Goal: Task Accomplishment & Management: Use online tool/utility

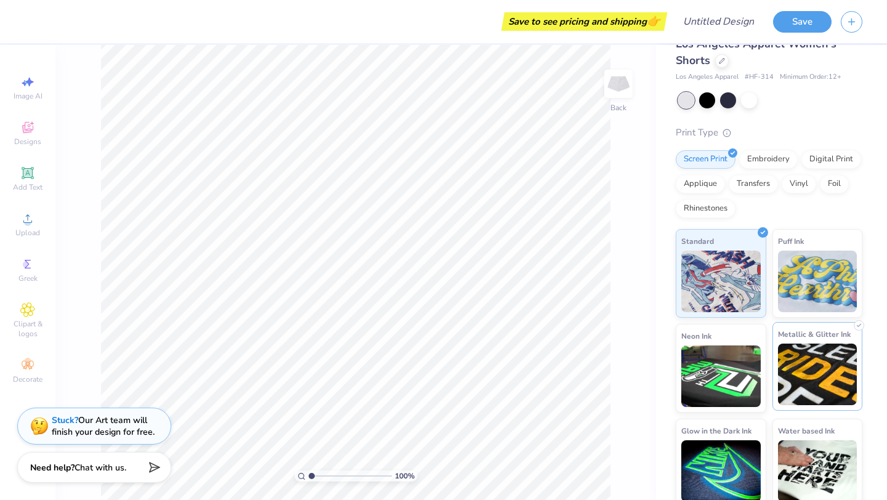
scroll to position [31, 0]
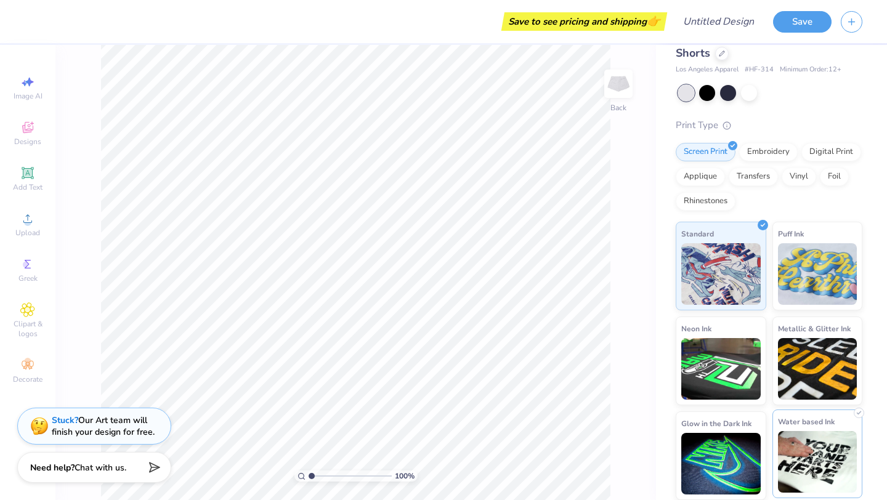
click at [806, 450] on img at bounding box center [817, 462] width 79 height 62
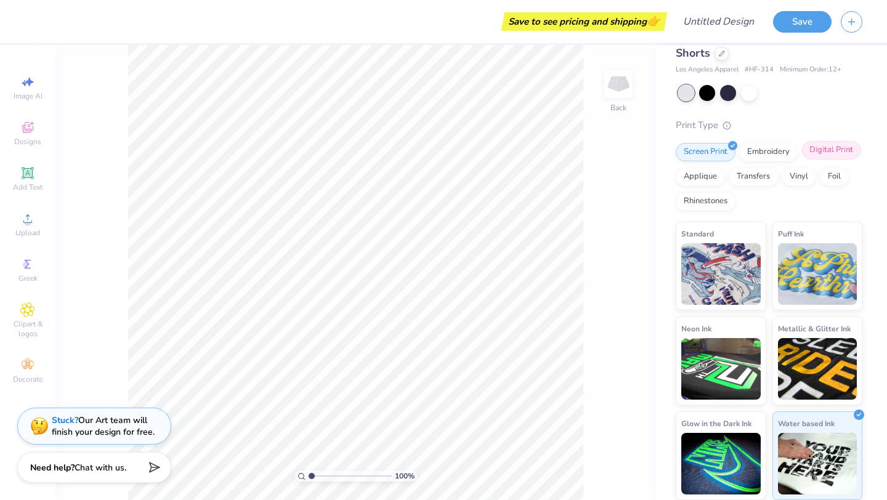
click at [838, 154] on div "Digital Print" at bounding box center [831, 150] width 60 height 18
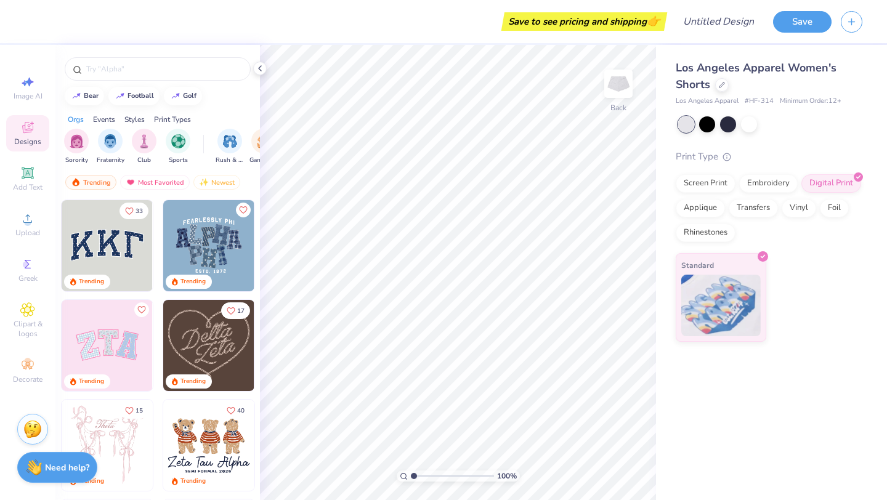
click at [227, 248] on img at bounding box center [208, 245] width 91 height 91
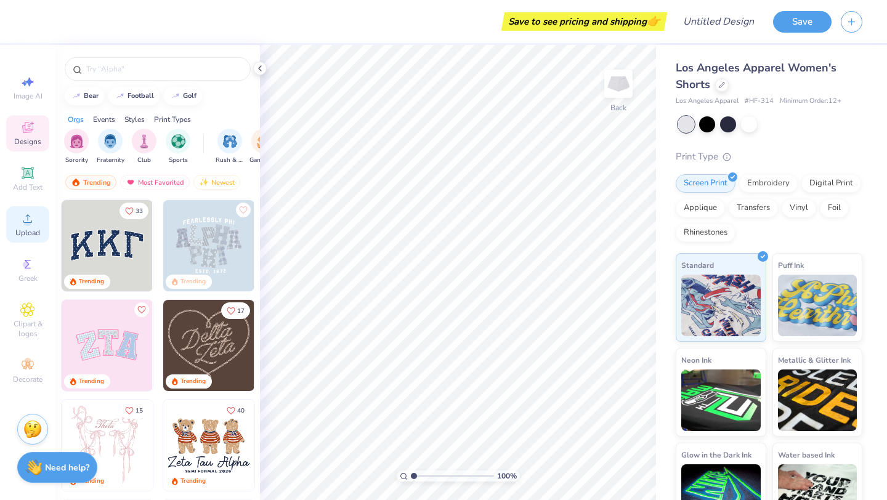
click at [32, 227] on div "Upload" at bounding box center [27, 224] width 43 height 36
click at [25, 220] on circle at bounding box center [27, 222] width 7 height 7
click at [32, 217] on icon at bounding box center [27, 218] width 15 height 15
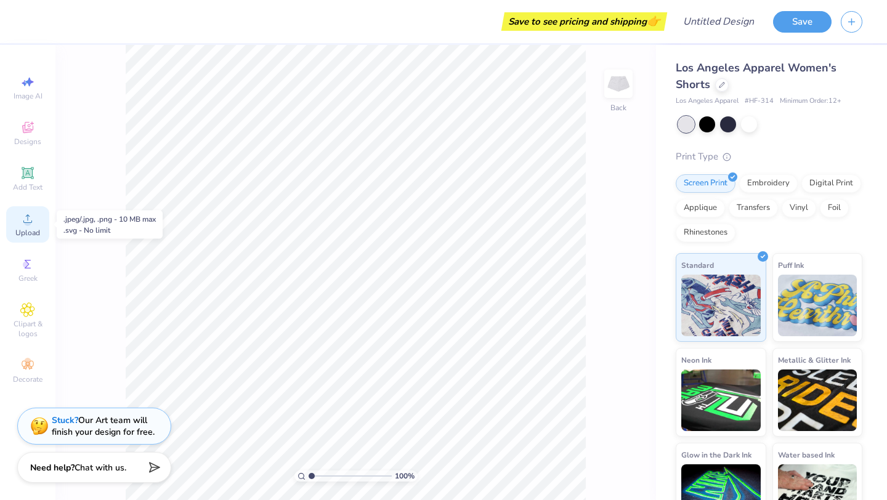
click at [20, 220] on icon at bounding box center [27, 218] width 15 height 15
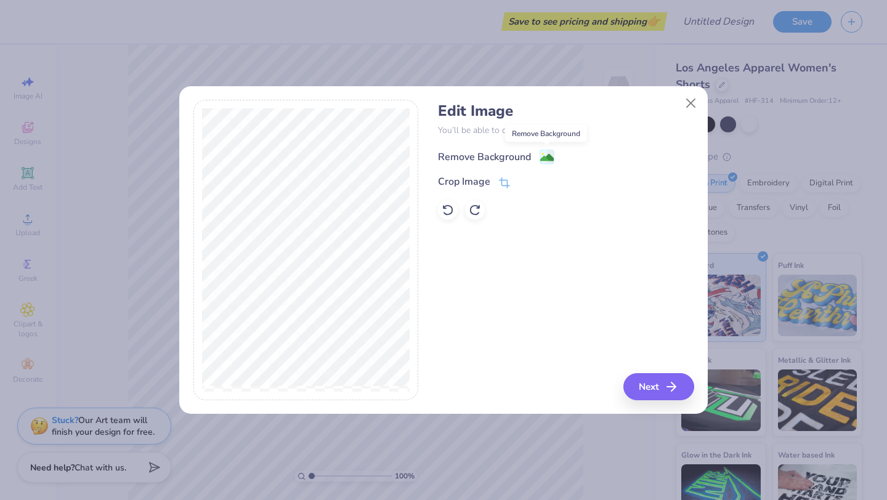
click at [550, 154] on image at bounding box center [547, 158] width 14 height 14
click at [652, 392] on button "Next" at bounding box center [660, 386] width 71 height 27
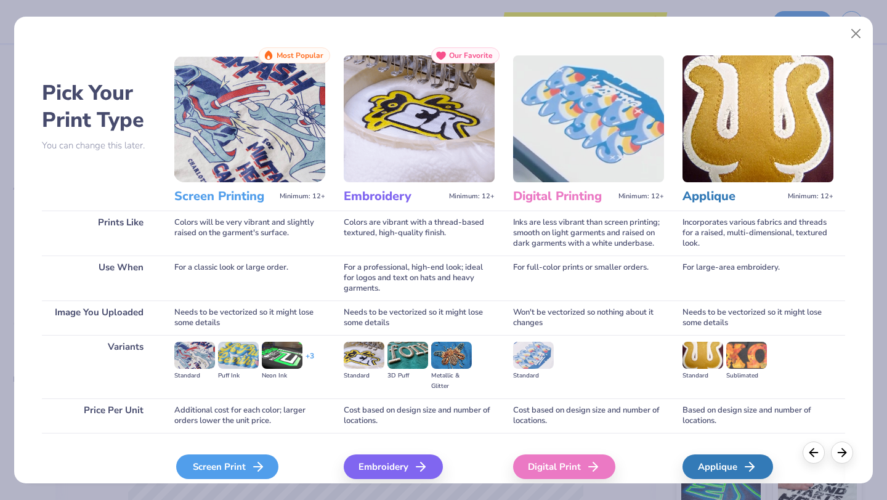
click at [235, 467] on div "Screen Print" at bounding box center [227, 466] width 102 height 25
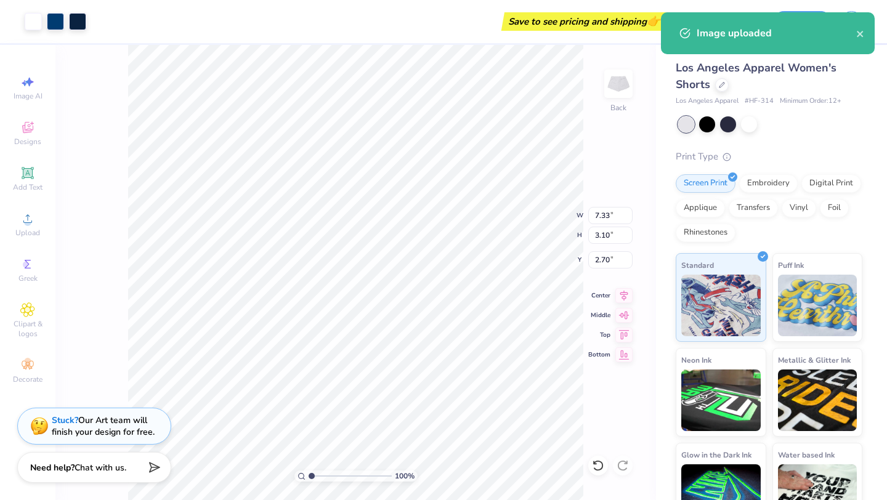
type input "5.06"
type input "2.14"
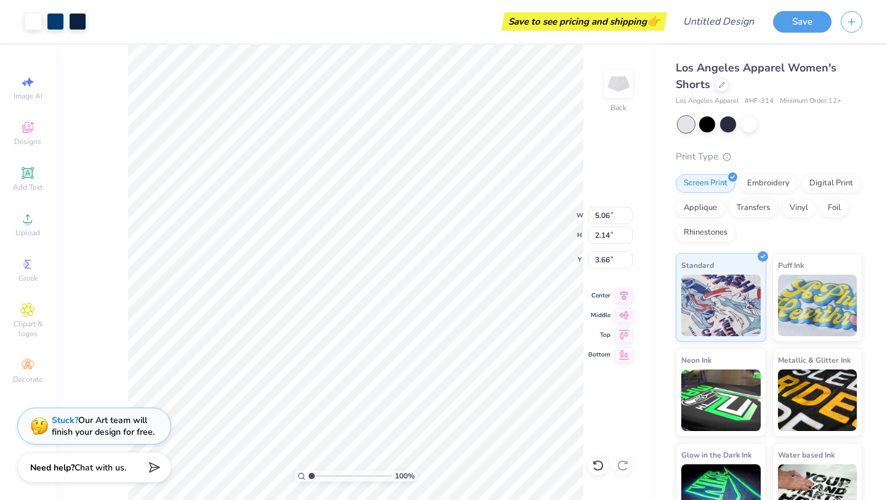
type input "3.69"
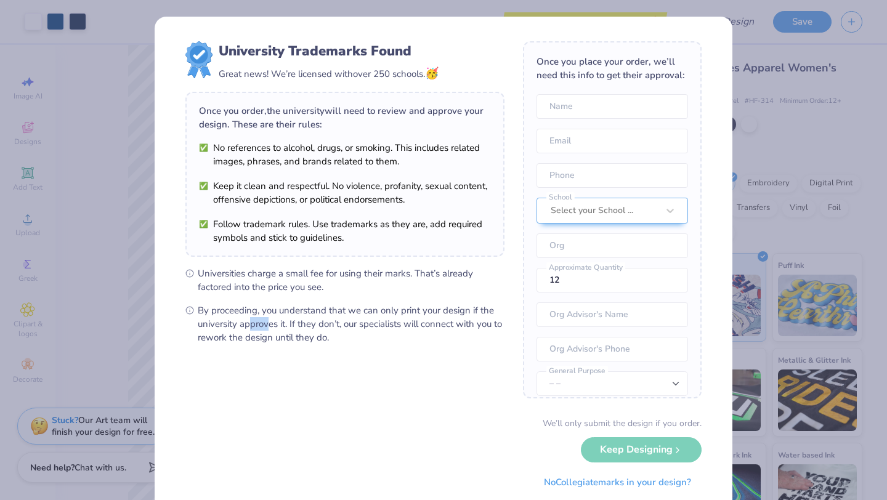
click at [268, 318] on form "University Trademarks Found Great news! We’re licensed with over 250 schools. 🥳…" at bounding box center [443, 267] width 516 height 453
click at [624, 450] on div "We’ll only submit the design if you order. Keep Designing No Collegiate marks i…" at bounding box center [443, 456] width 516 height 78
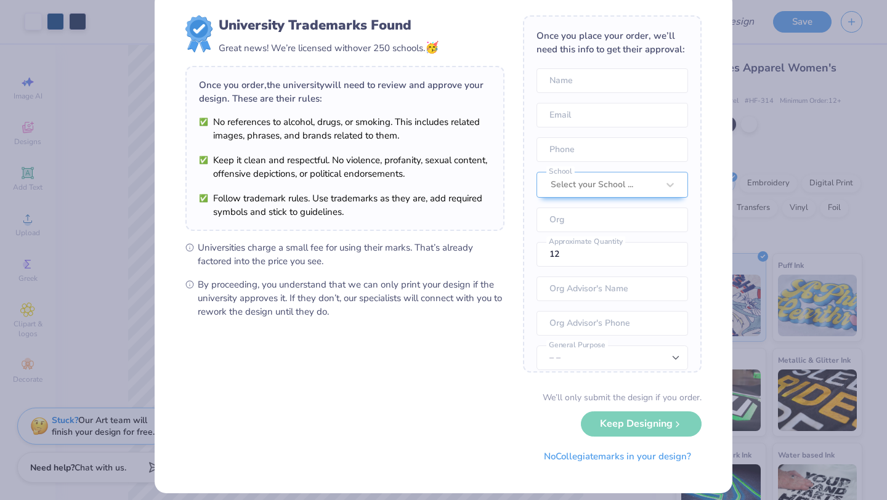
scroll to position [36, 0]
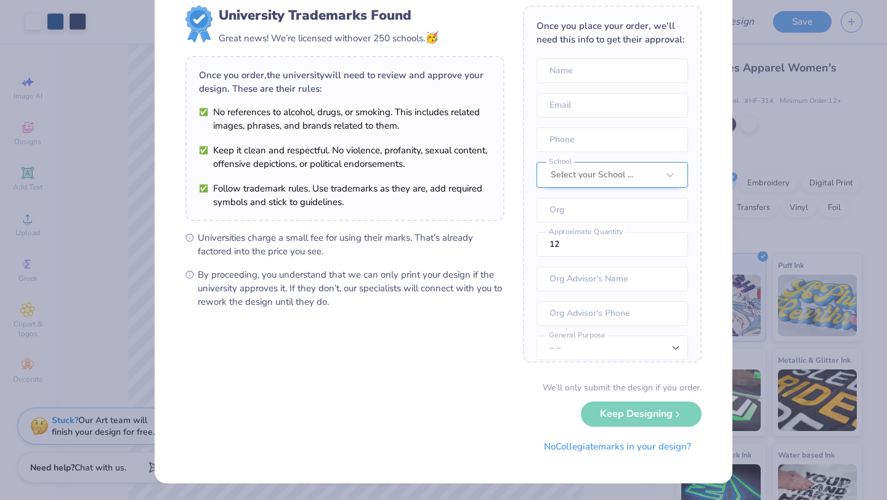
click at [602, 174] on div "Once you place your order, we’ll need this info to get their approval: Name Ema…" at bounding box center [612, 184] width 179 height 357
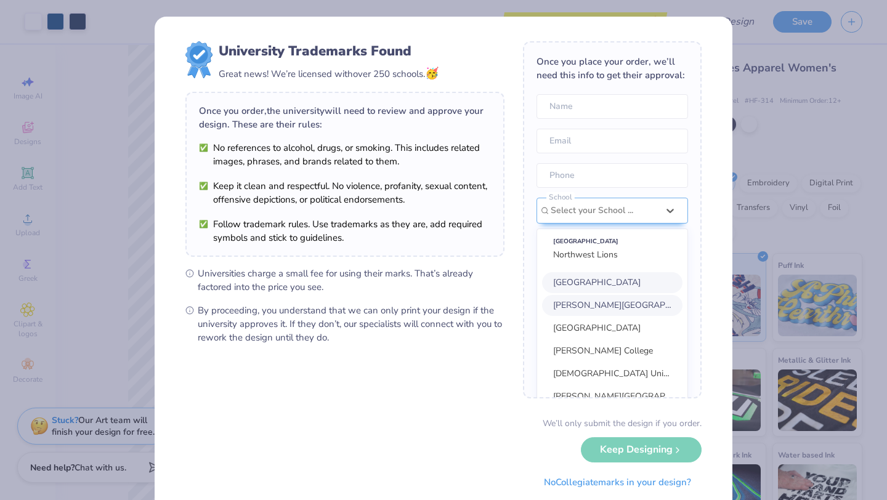
scroll to position [55, 0]
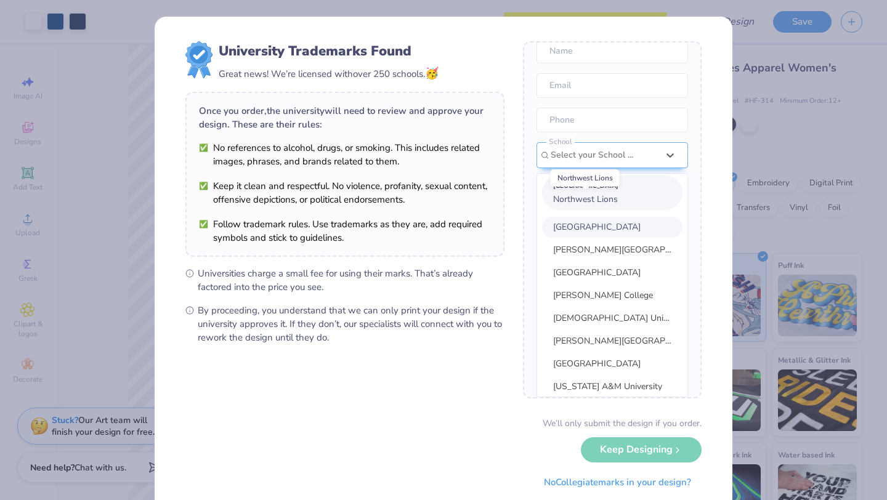
click at [591, 201] on span "Northwest Lions" at bounding box center [585, 199] width 65 height 12
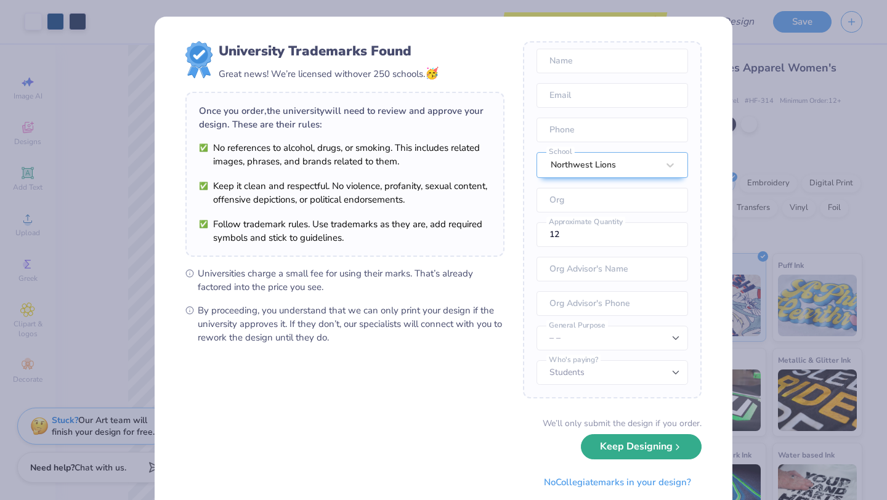
click at [603, 453] on button "Keep Designing" at bounding box center [641, 446] width 121 height 25
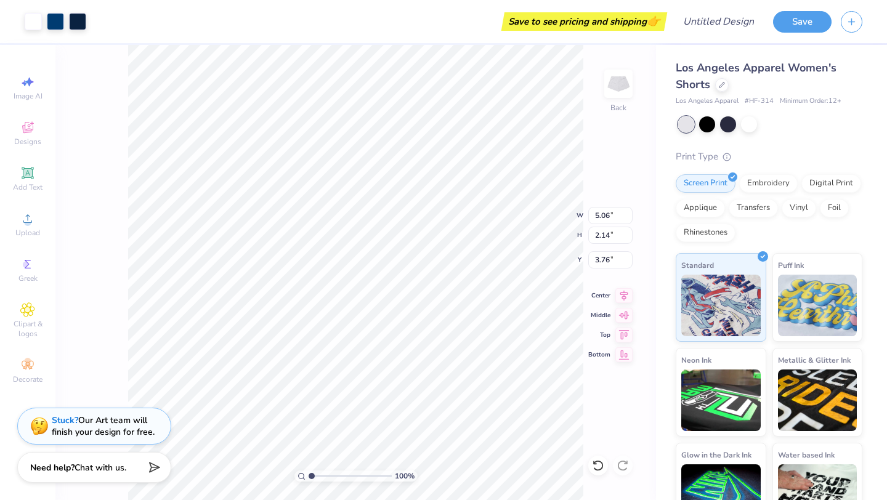
type input "3.76"
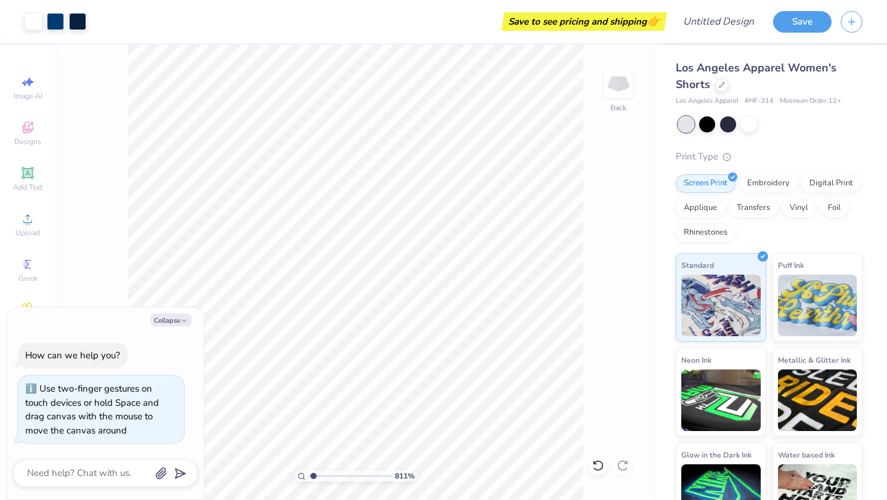
type input "1"
drag, startPoint x: 338, startPoint y: 475, endPoint x: 182, endPoint y: 456, distance: 156.9
click at [309, 471] on input "range" at bounding box center [350, 476] width 83 height 11
click at [112, 302] on div "100 % Back" at bounding box center [355, 272] width 600 height 455
click at [183, 320] on polyline "button" at bounding box center [184, 321] width 4 height 2
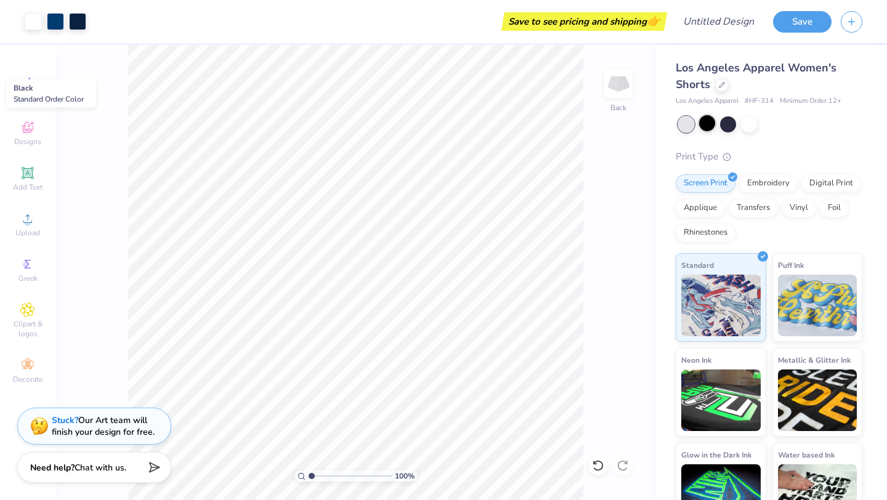
click at [708, 124] on div at bounding box center [707, 123] width 16 height 16
click at [692, 124] on div at bounding box center [686, 124] width 16 height 16
click at [685, 127] on div at bounding box center [686, 124] width 16 height 16
click at [709, 126] on div at bounding box center [707, 123] width 16 height 16
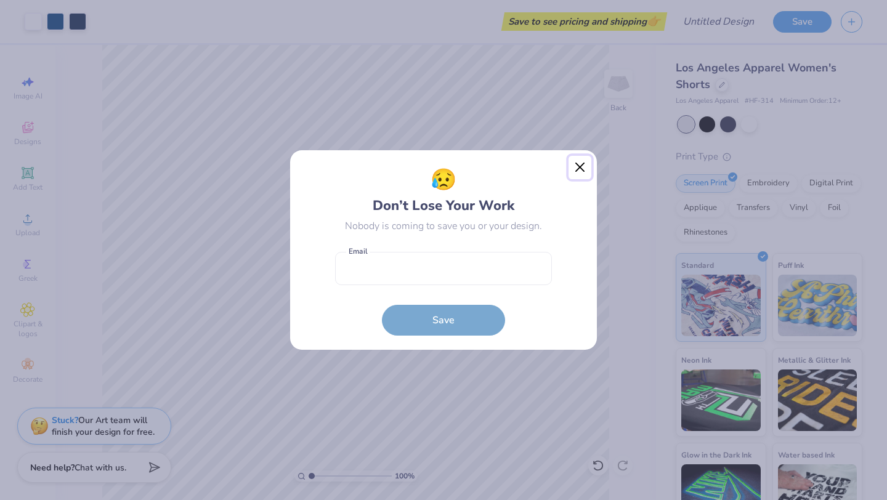
click at [576, 168] on button "Close" at bounding box center [579, 167] width 23 height 23
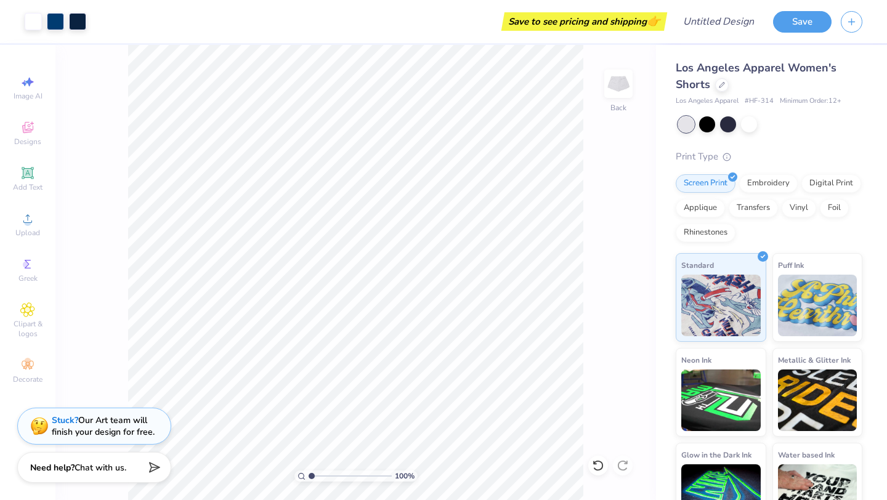
click at [448, 255] on div "100 % Back" at bounding box center [355, 272] width 600 height 455
click at [538, 333] on div "100 % Back" at bounding box center [355, 272] width 600 height 455
click at [149, 147] on div "100 % Back" at bounding box center [355, 272] width 600 height 455
click at [442, 270] on div "100 % Back" at bounding box center [355, 272] width 600 height 455
click at [487, 184] on div "100 % Back" at bounding box center [355, 272] width 600 height 455
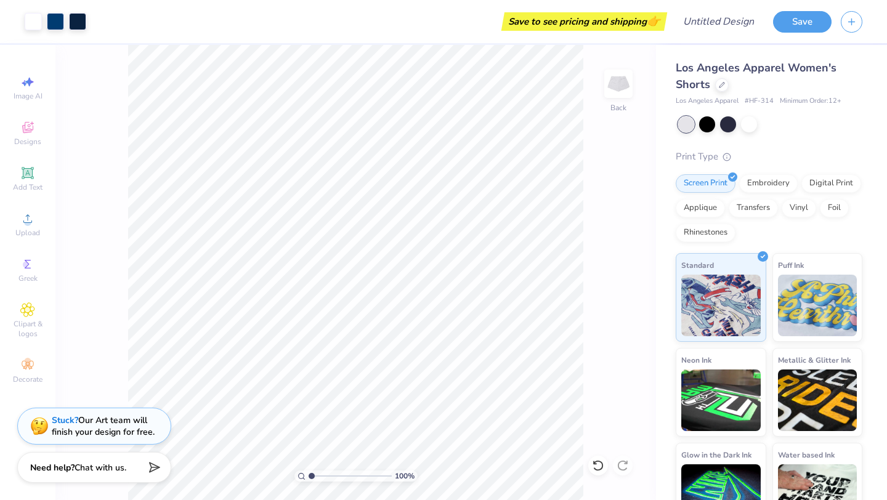
drag, startPoint x: 86, startPoint y: 92, endPoint x: 621, endPoint y: 448, distance: 642.6
click at [621, 448] on div "100 % Back" at bounding box center [355, 272] width 600 height 455
click at [115, 87] on div "100 % Back" at bounding box center [355, 272] width 600 height 455
click at [116, 89] on div "100 % Back" at bounding box center [355, 272] width 600 height 455
click at [372, 191] on div "100 % Back" at bounding box center [355, 272] width 600 height 455
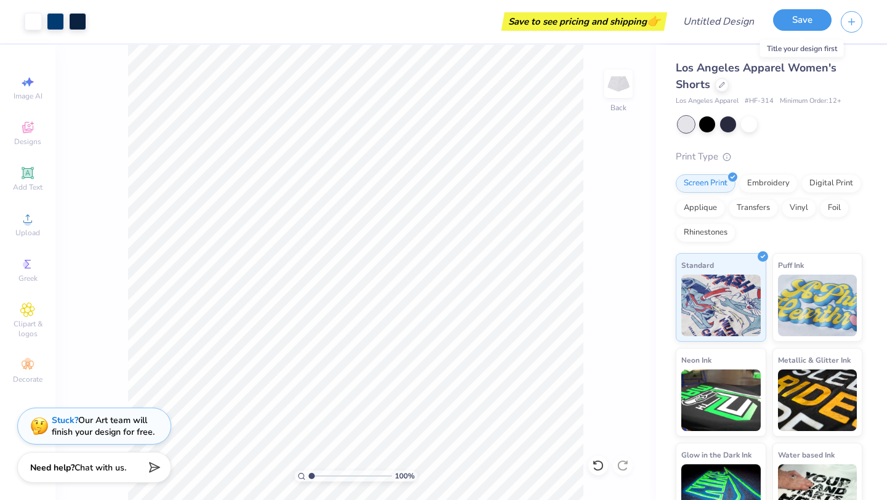
click at [807, 18] on button "Save" at bounding box center [802, 20] width 59 height 22
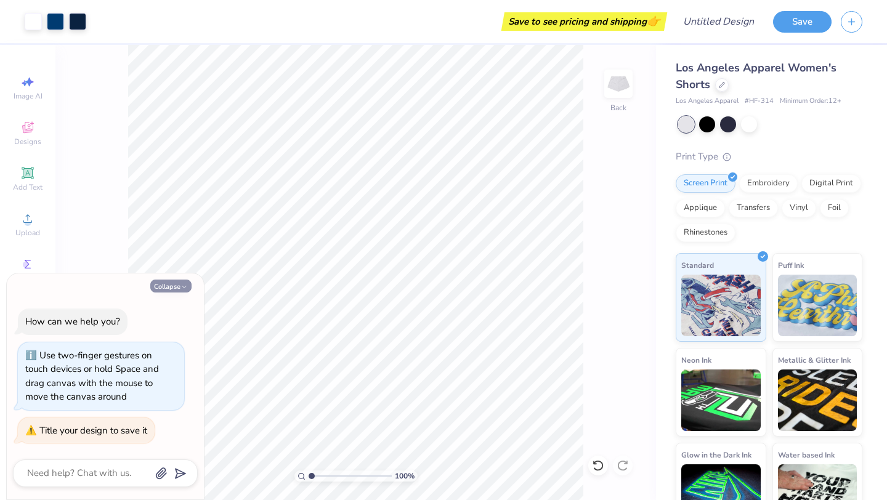
click at [184, 286] on icon "button" at bounding box center [183, 286] width 7 height 7
type textarea "x"
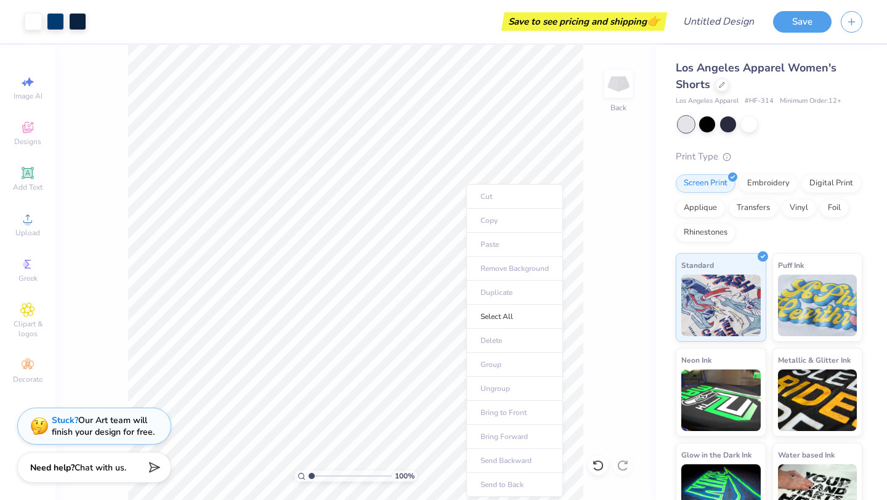
click at [501, 225] on ul "Cut Copy Paste Remove Background Duplicate Select All Delete Group Ungroup Brin…" at bounding box center [514, 340] width 97 height 313
click at [484, 267] on ul "Cut Copy Paste Remove Background Duplicate Select All Delete Group Ungroup Brin…" at bounding box center [514, 340] width 97 height 313
click at [515, 208] on ul "Cut Copy Paste Remove Background Duplicate Select All Delete Group Ungroup Brin…" at bounding box center [514, 340] width 97 height 313
click at [850, 23] on icon "button" at bounding box center [851, 20] width 10 height 10
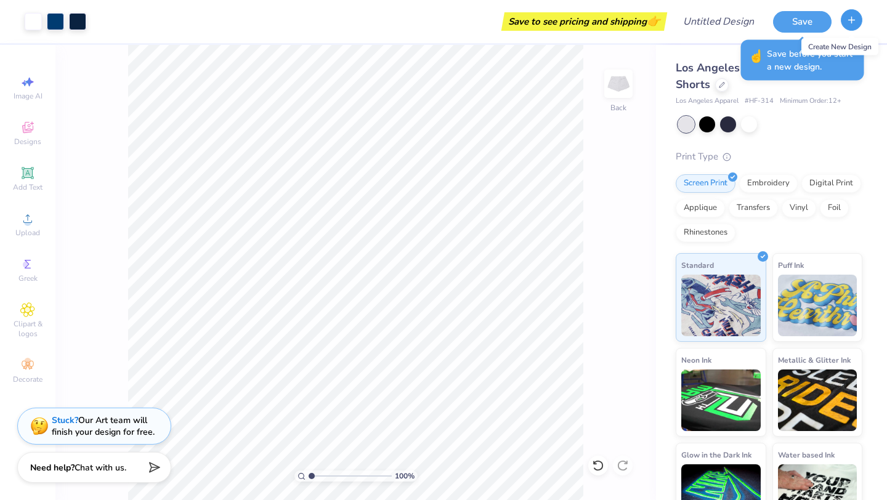
click at [850, 20] on icon "button" at bounding box center [851, 20] width 10 height 10
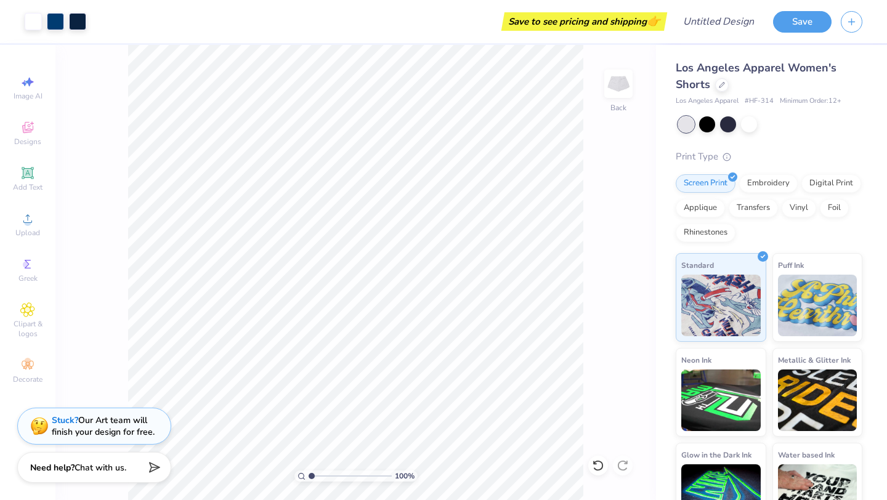
click at [648, 263] on div "100 % Back" at bounding box center [355, 272] width 600 height 455
click at [586, 442] on div "100 % Back" at bounding box center [355, 272] width 600 height 455
click at [338, 236] on div "100 % Back" at bounding box center [355, 272] width 600 height 455
click at [430, 281] on div "100 % Back" at bounding box center [355, 272] width 600 height 455
drag, startPoint x: 121, startPoint y: 97, endPoint x: 605, endPoint y: 403, distance: 572.4
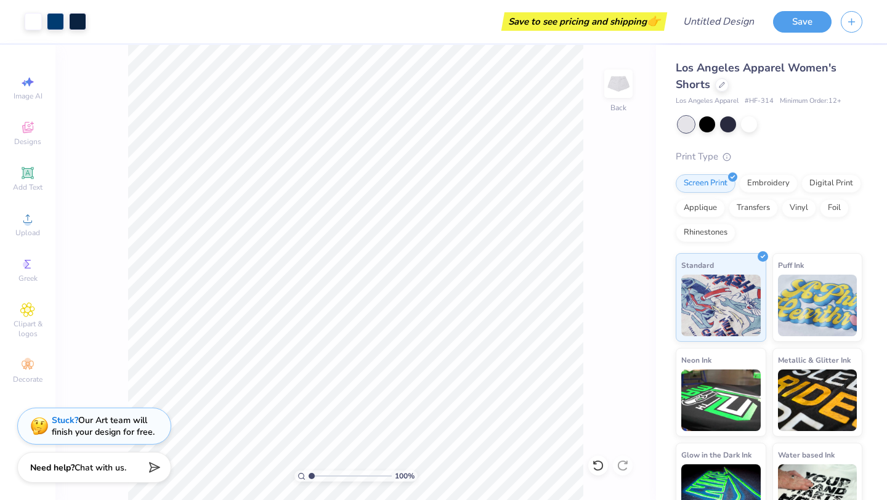
click at [605, 403] on div "100 % Back" at bounding box center [355, 272] width 600 height 455
click at [605, 389] on div "100 % Back" at bounding box center [355, 272] width 600 height 455
click at [126, 160] on div "100 % Back" at bounding box center [355, 272] width 600 height 455
click at [708, 123] on div at bounding box center [707, 123] width 16 height 16
